Goal: Task Accomplishment & Management: Manage account settings

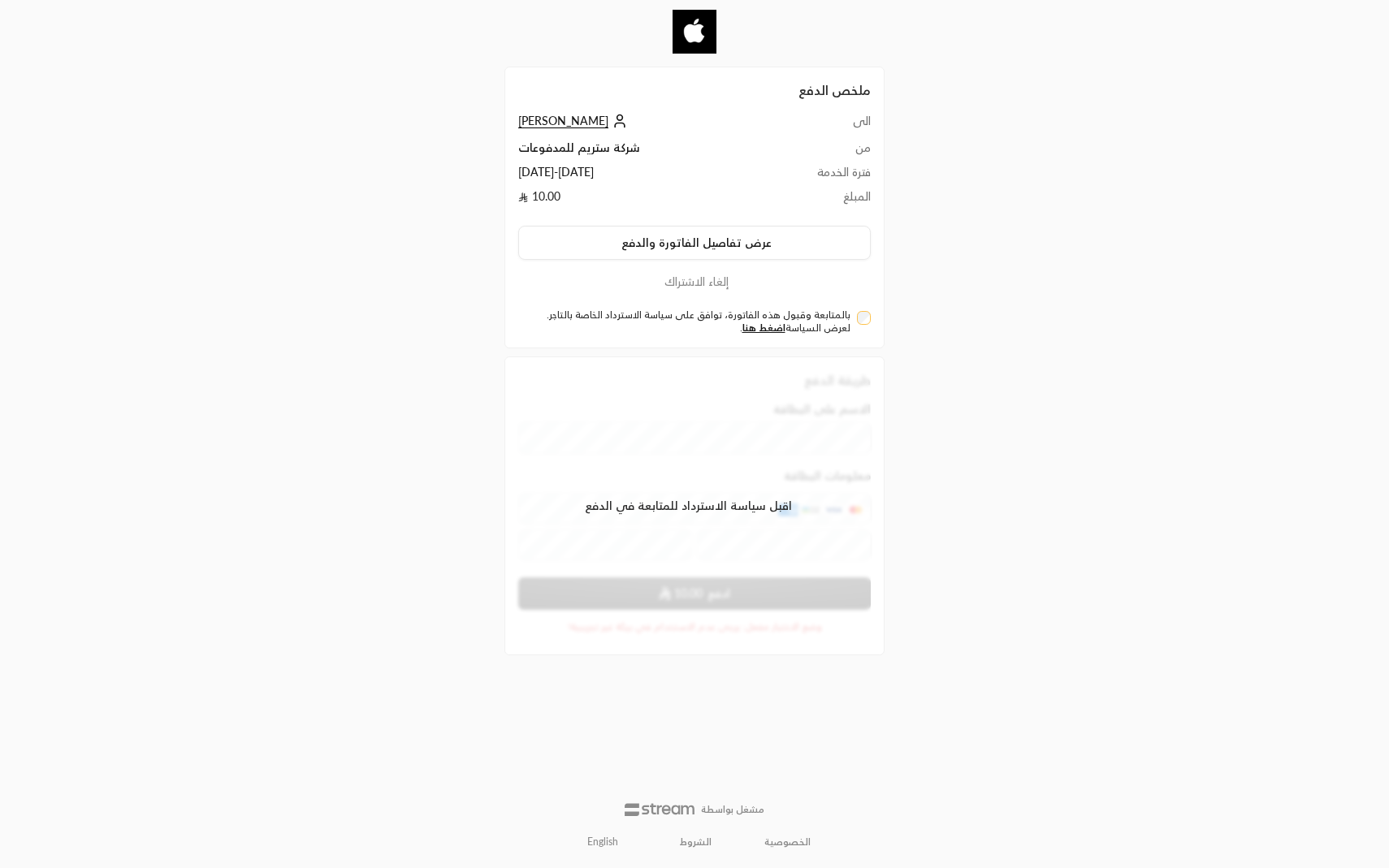
click at [565, 120] on span "[PERSON_NAME]" at bounding box center [562, 121] width 90 height 15
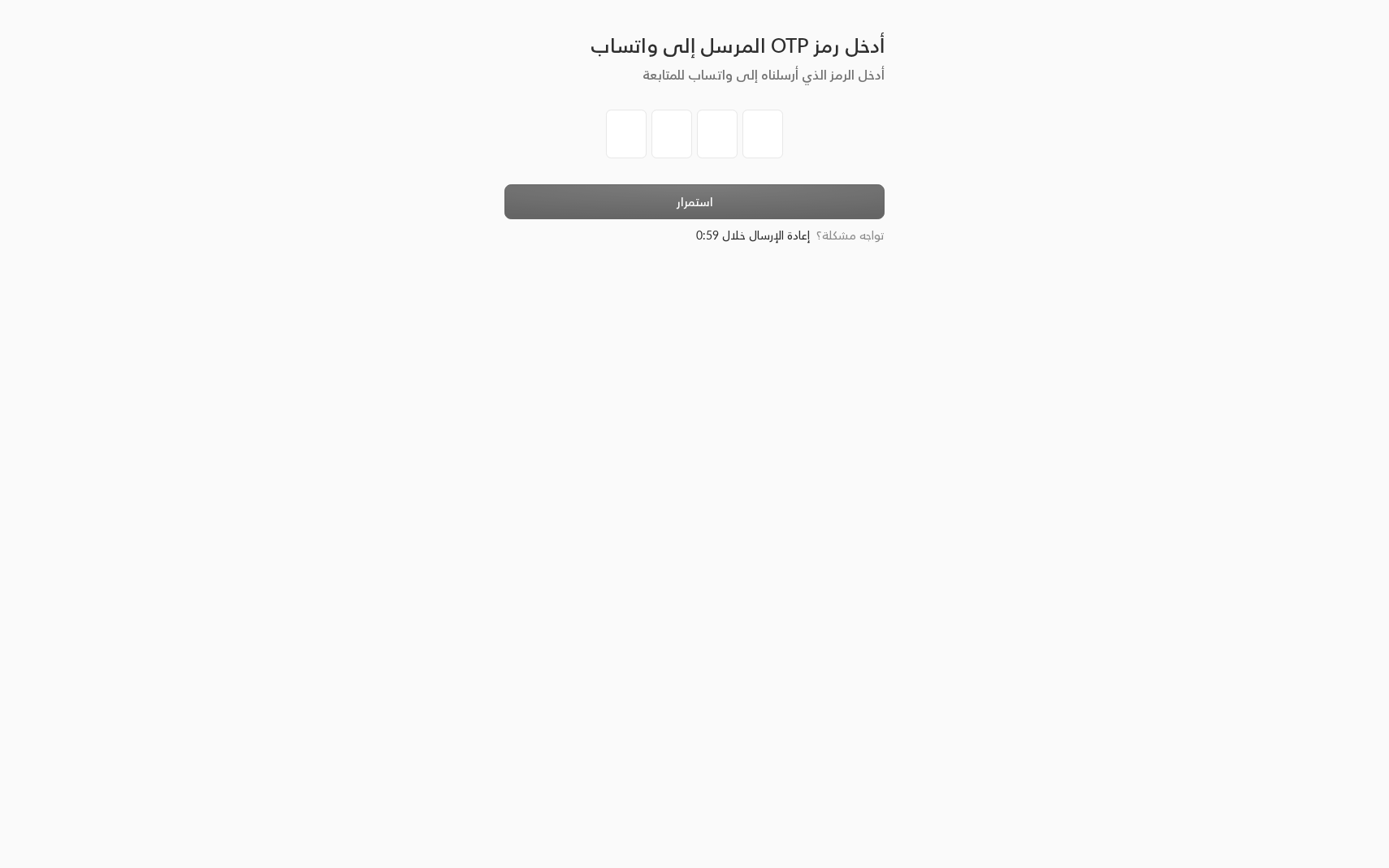
click at [625, 150] on input "tel" at bounding box center [626, 134] width 41 height 49
type input "1"
type input "2"
type input "3"
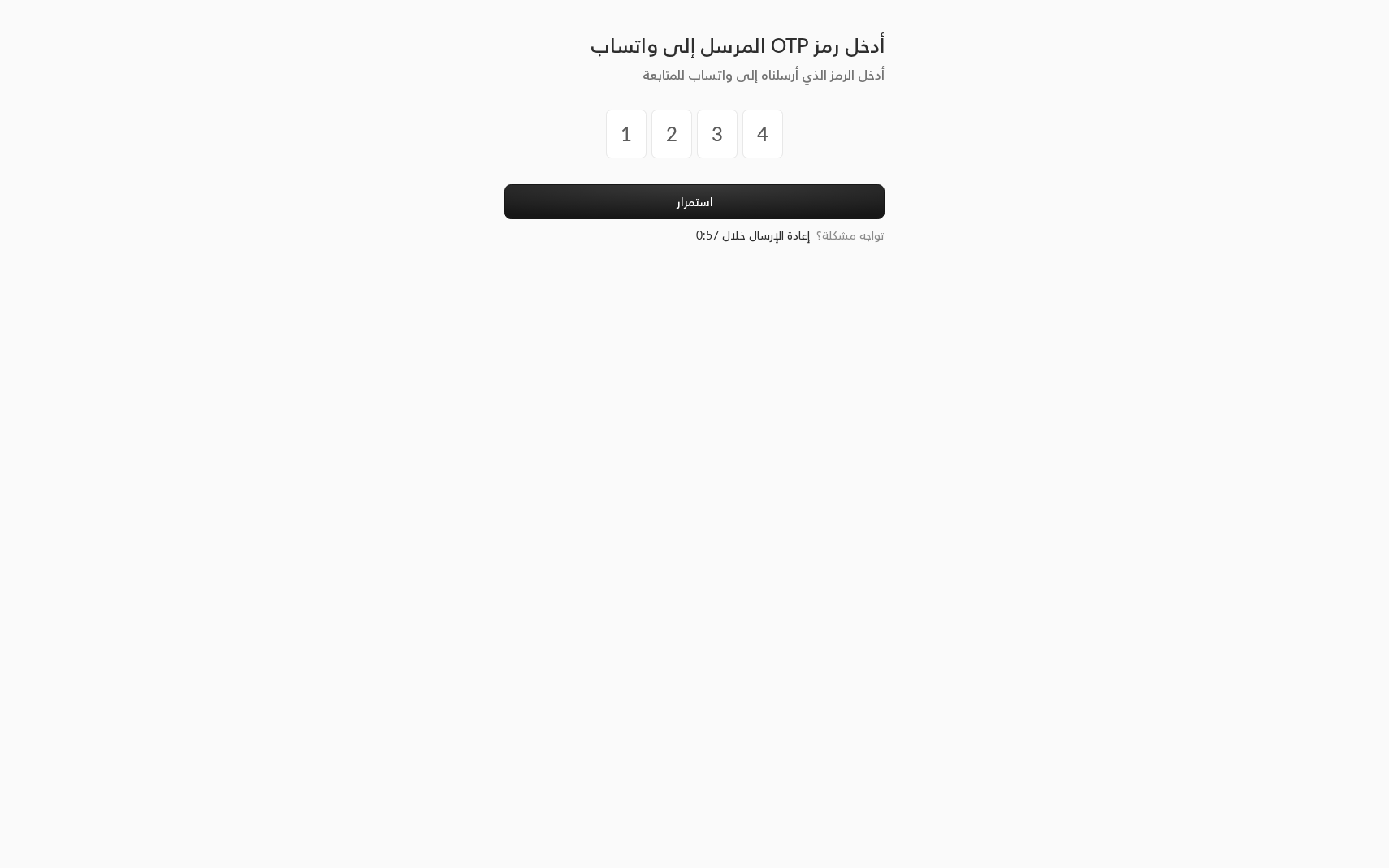
type input "4"
click at [504, 184] on button "استمرار" at bounding box center [694, 202] width 380 height 35
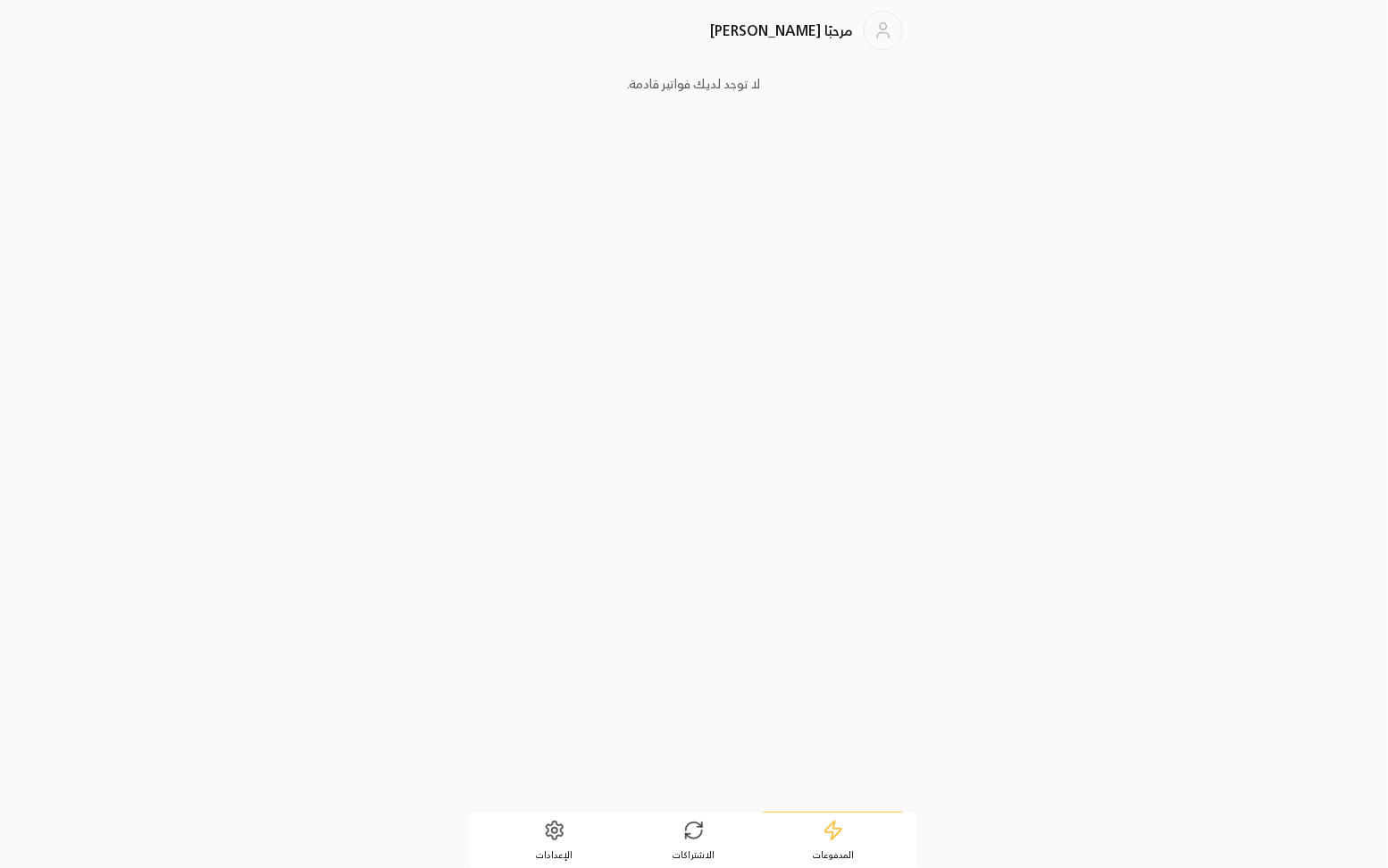
click at [696, 849] on span "الاشتراكات" at bounding box center [694, 854] width 42 height 13
click at [668, 164] on div "شركة ستريم للمدفوعات 13/08/2025 - 12/09/2025 10.00 / شهر فعال" at bounding box center [671, 153] width 324 height 45
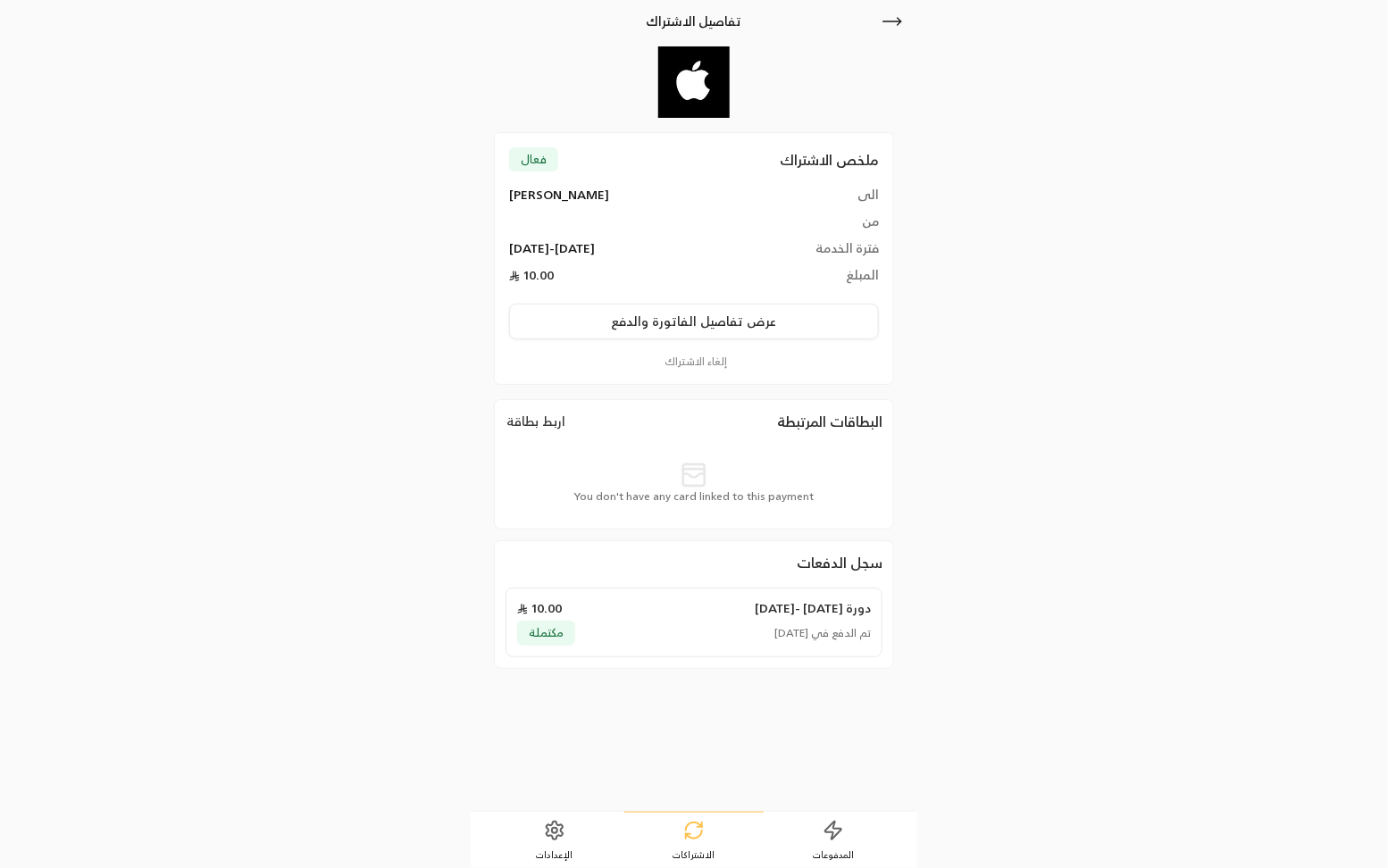
click at [544, 422] on button "اربط بطاقة" at bounding box center [536, 422] width 61 height 20
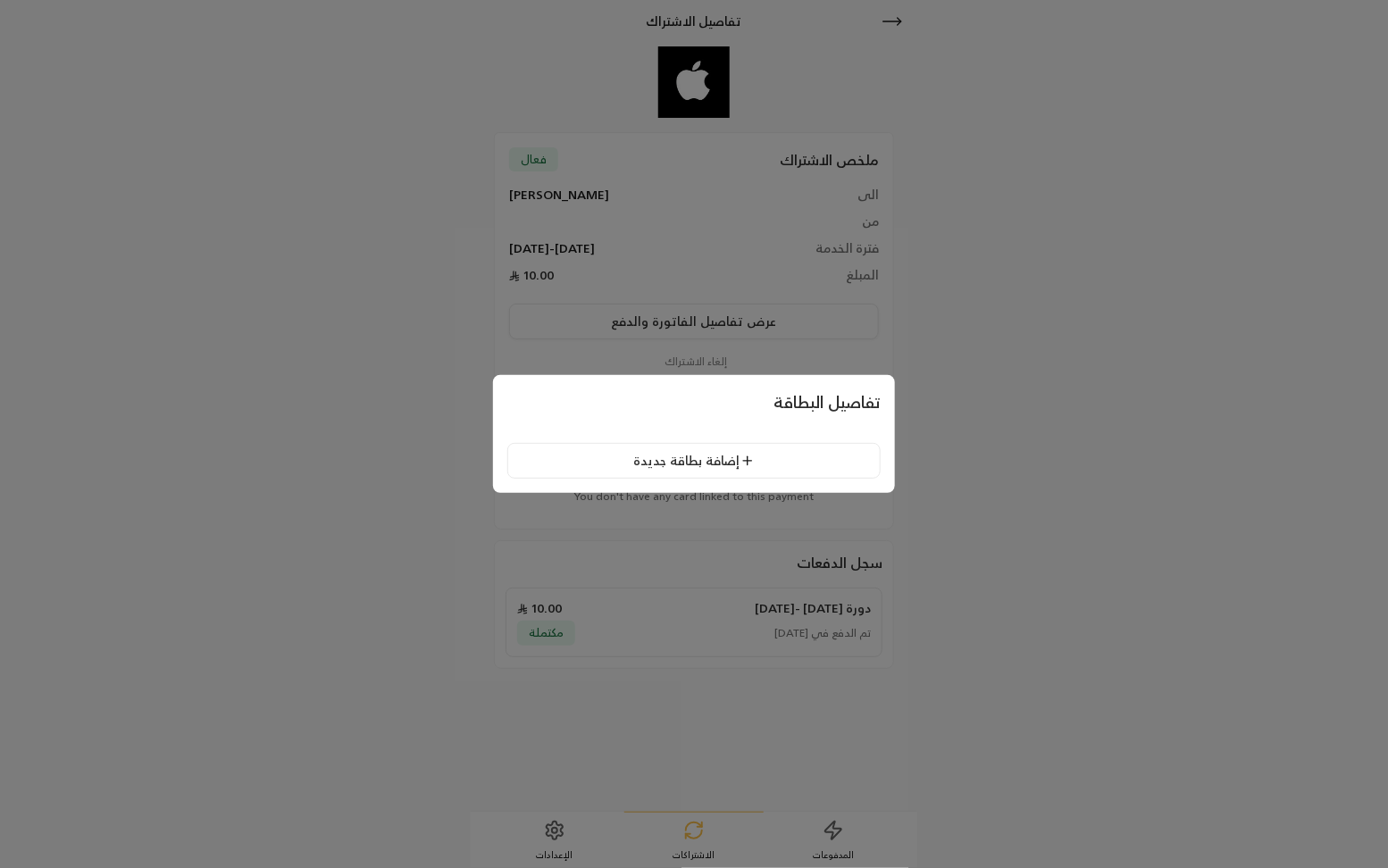
click at [565, 458] on button "إضافة بطاقة جديدة" at bounding box center [694, 460] width 374 height 36
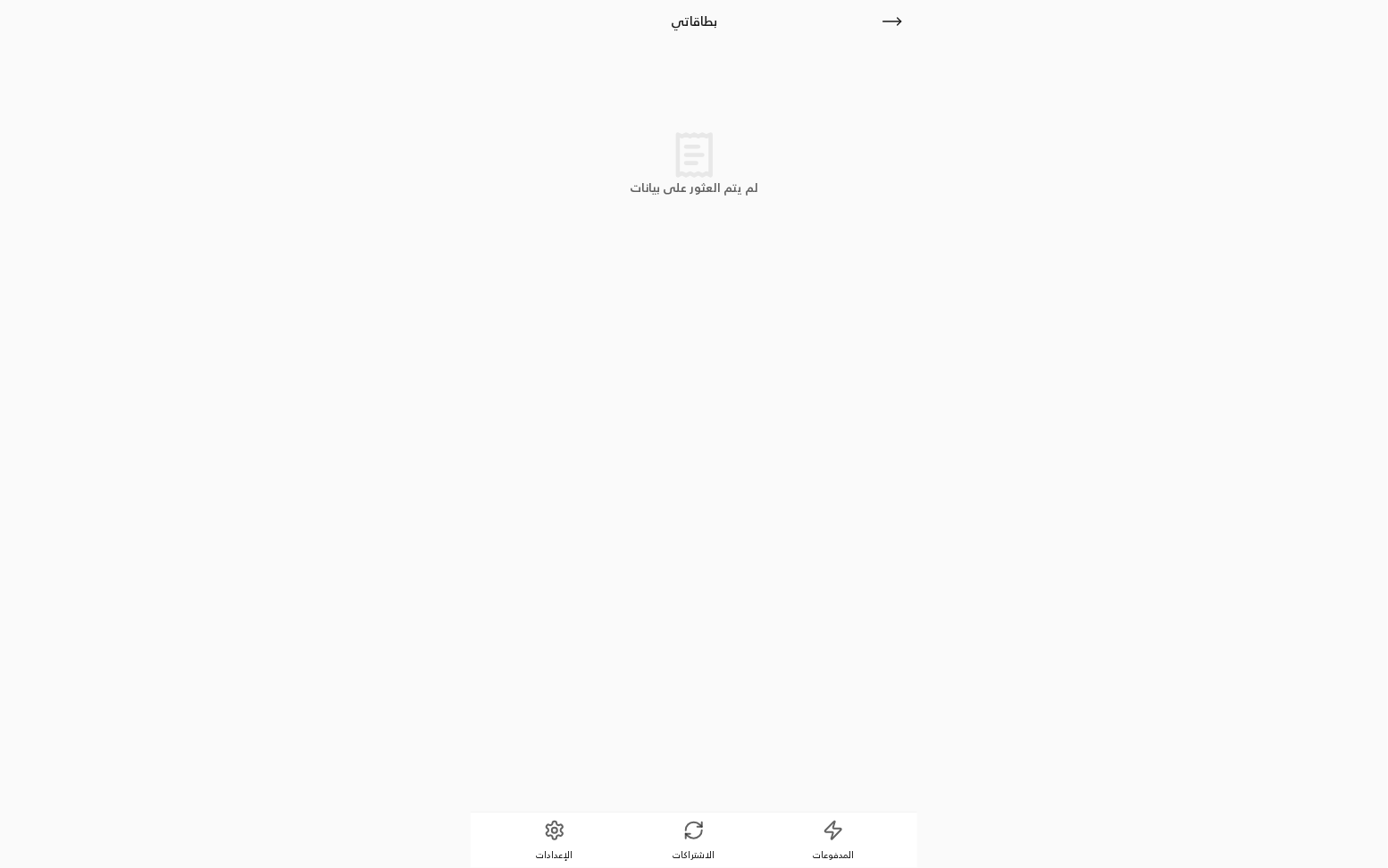
click at [545, 839] on icon at bounding box center [555, 830] width 21 height 21
click at [714, 352] on div "تفضيلات اللغة" at bounding box center [694, 368] width 388 height 51
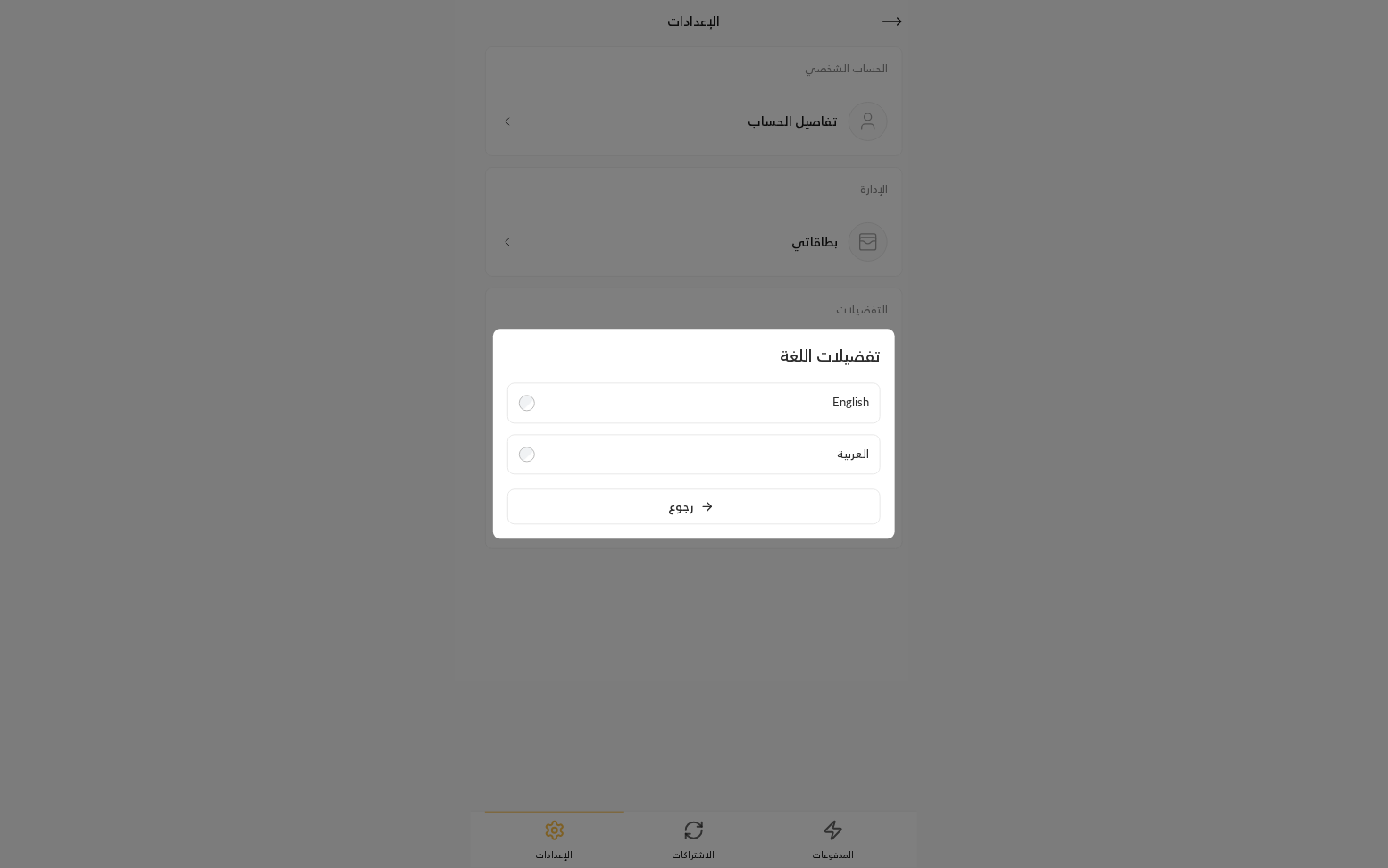
click at [770, 404] on label "English" at bounding box center [694, 404] width 374 height 41
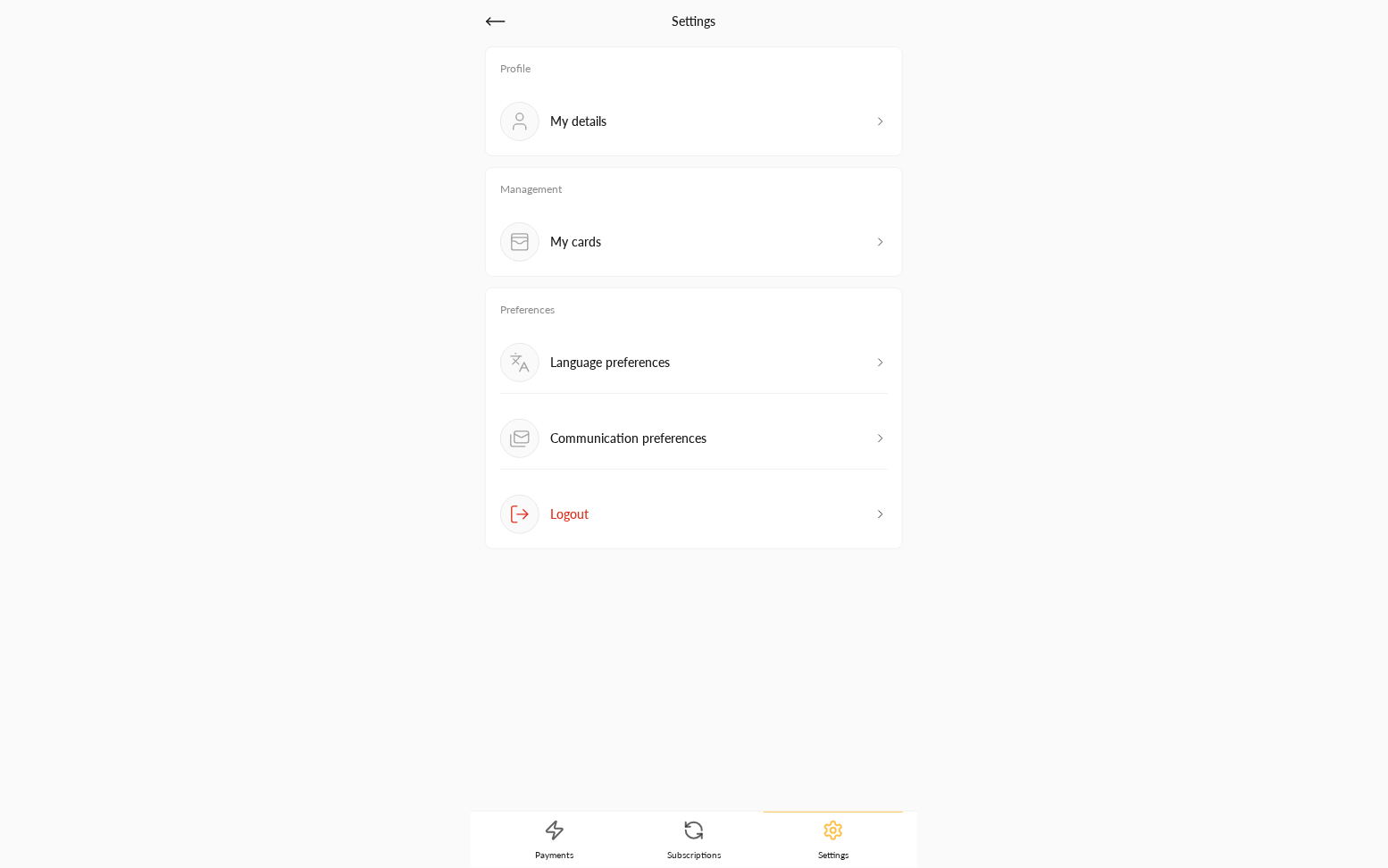
click at [725, 227] on div "My cards" at bounding box center [694, 242] width 388 height 39
click at [694, 836] on icon at bounding box center [694, 830] width 21 height 21
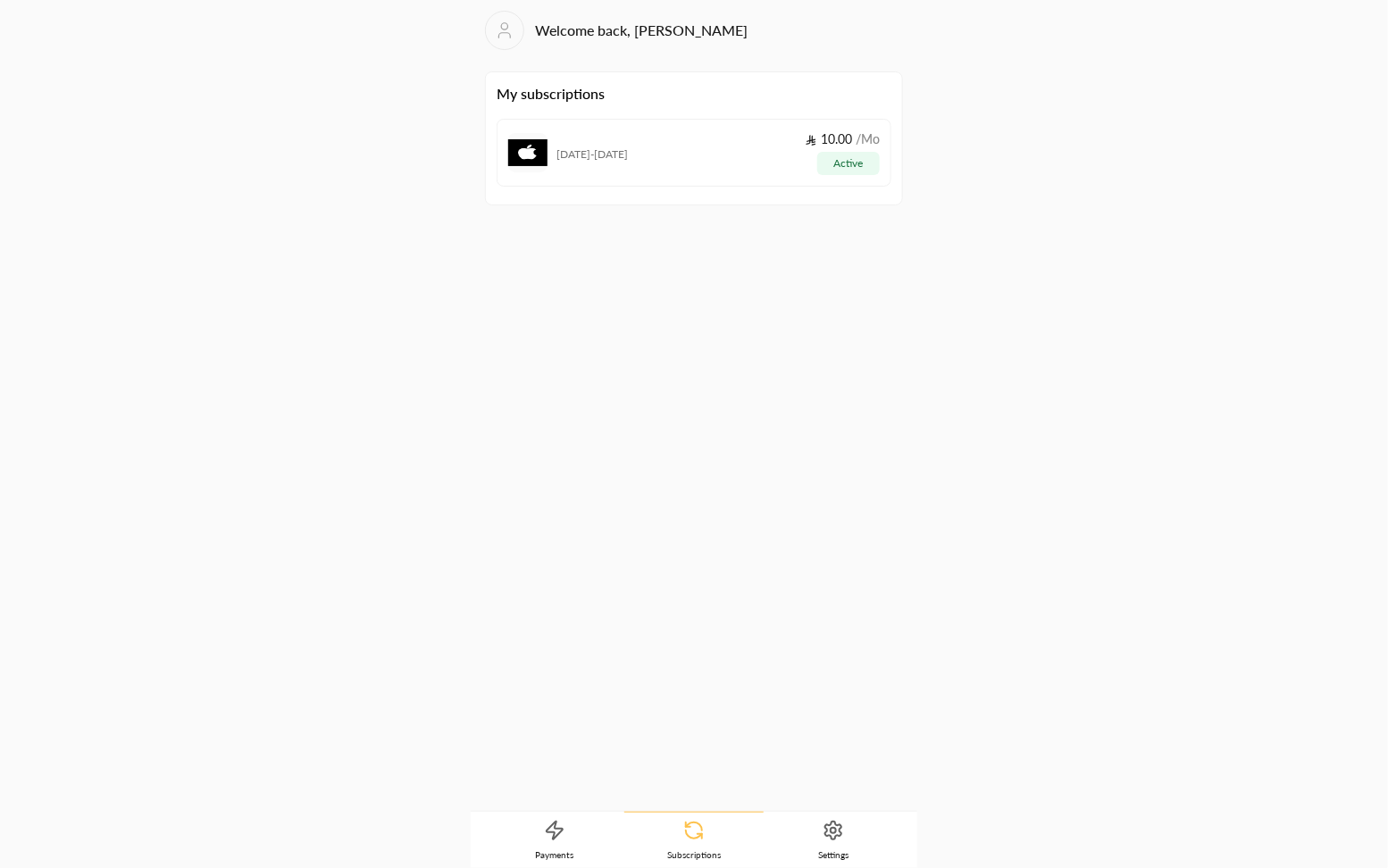
click at [823, 856] on span "Settings" at bounding box center [833, 854] width 30 height 13
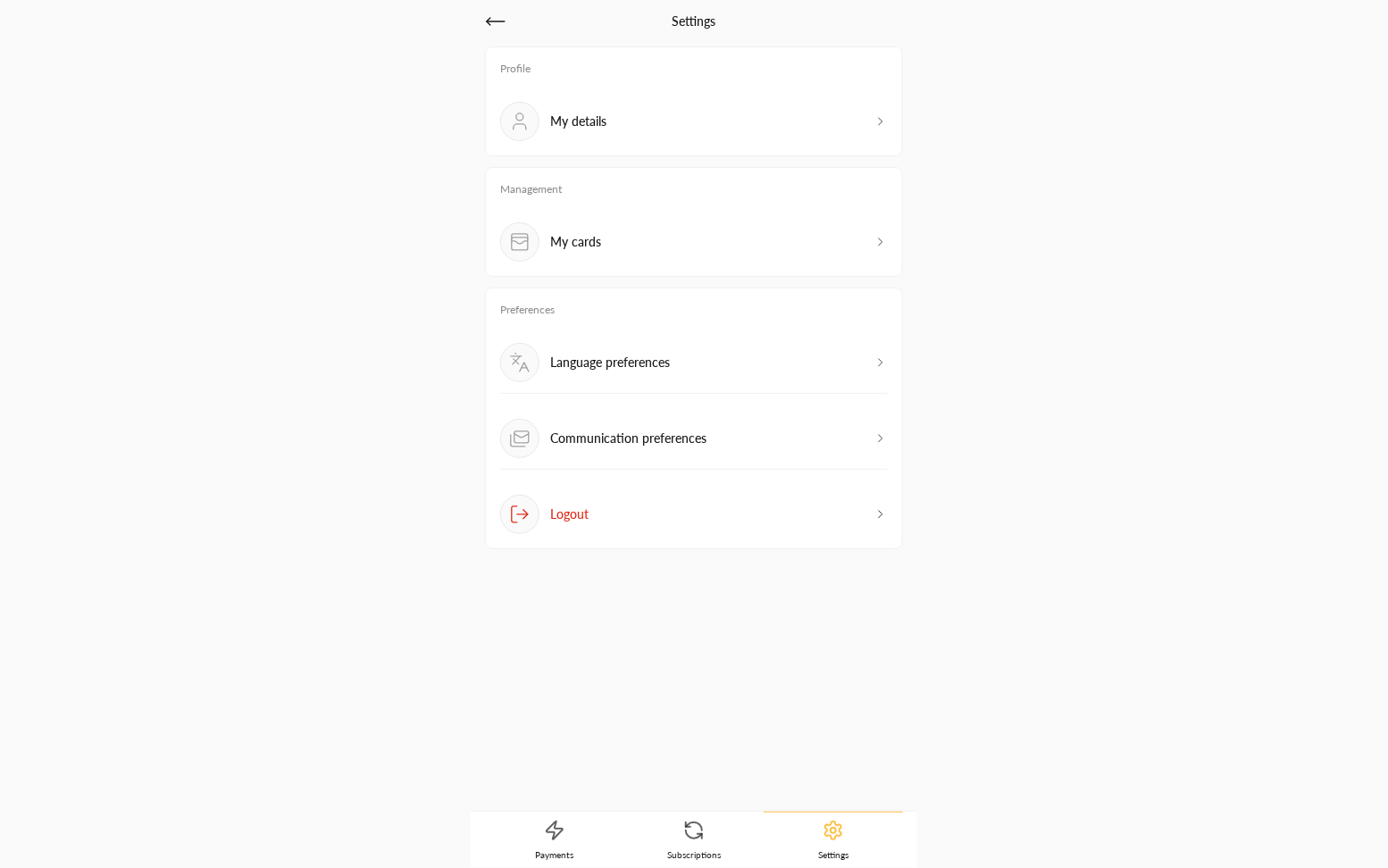
click at [585, 815] on link "Payments" at bounding box center [555, 840] width 139 height 55
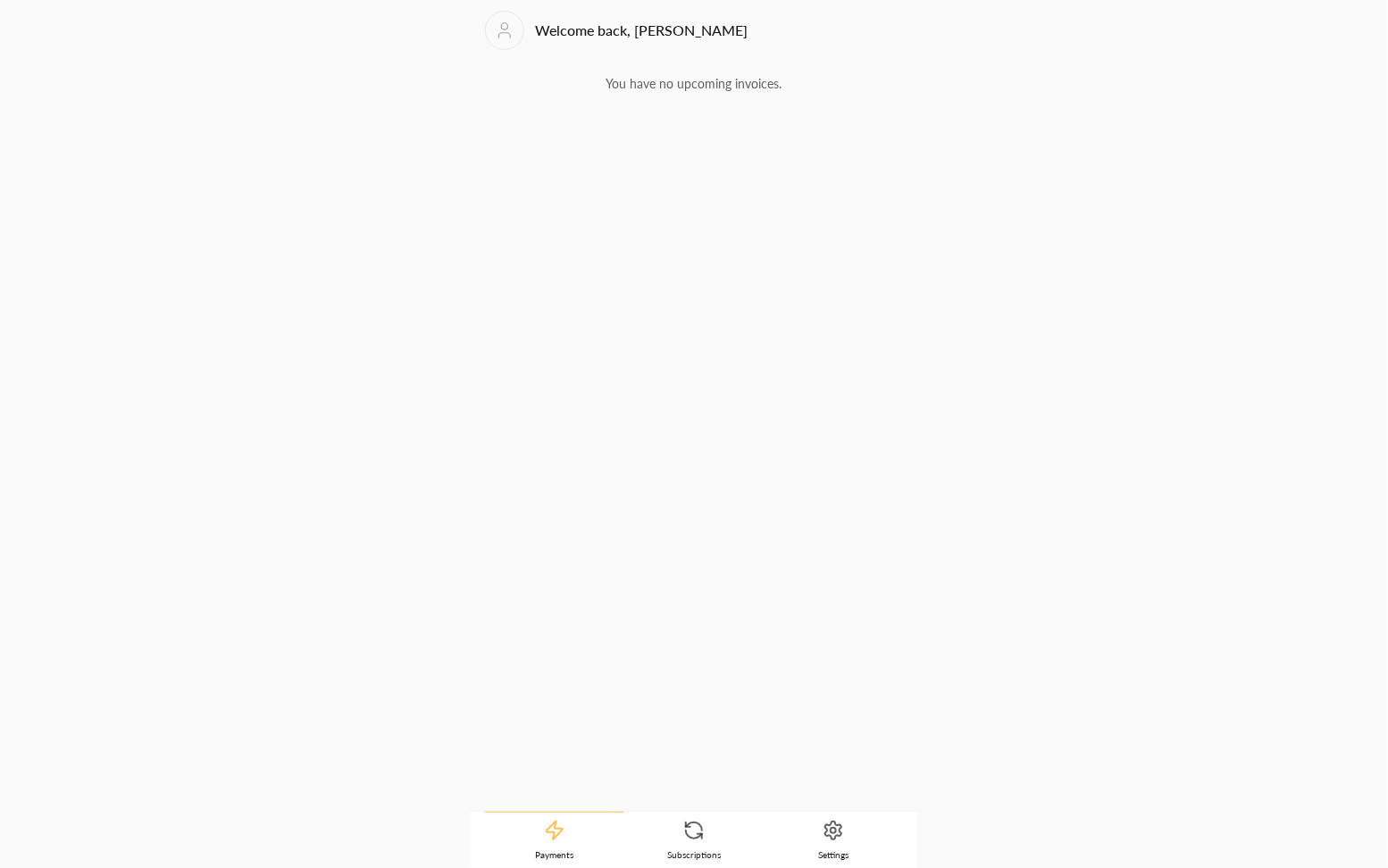
click at [687, 838] on icon at bounding box center [694, 830] width 21 height 21
click at [566, 833] on link "Payments" at bounding box center [555, 840] width 139 height 55
